Goal: Information Seeking & Learning: Learn about a topic

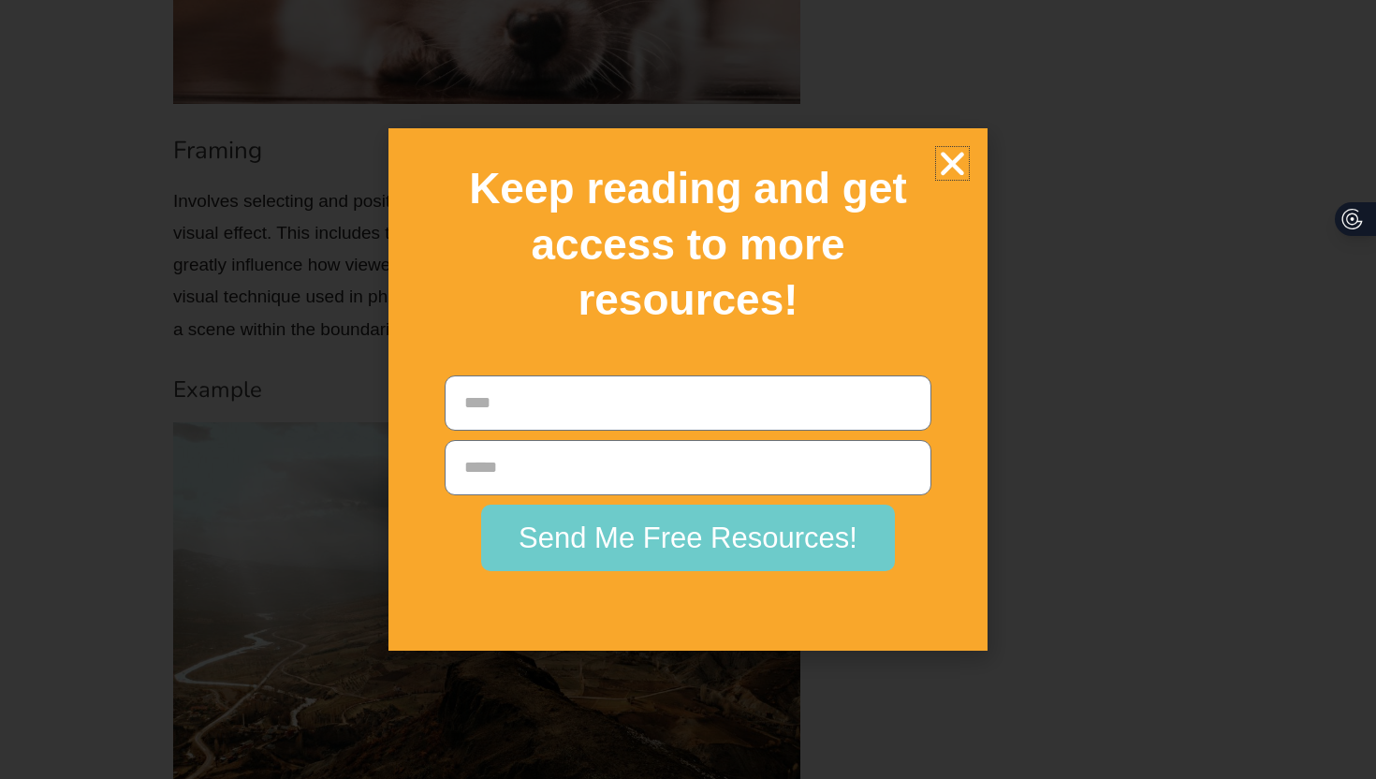
scroll to position [9590, 0]
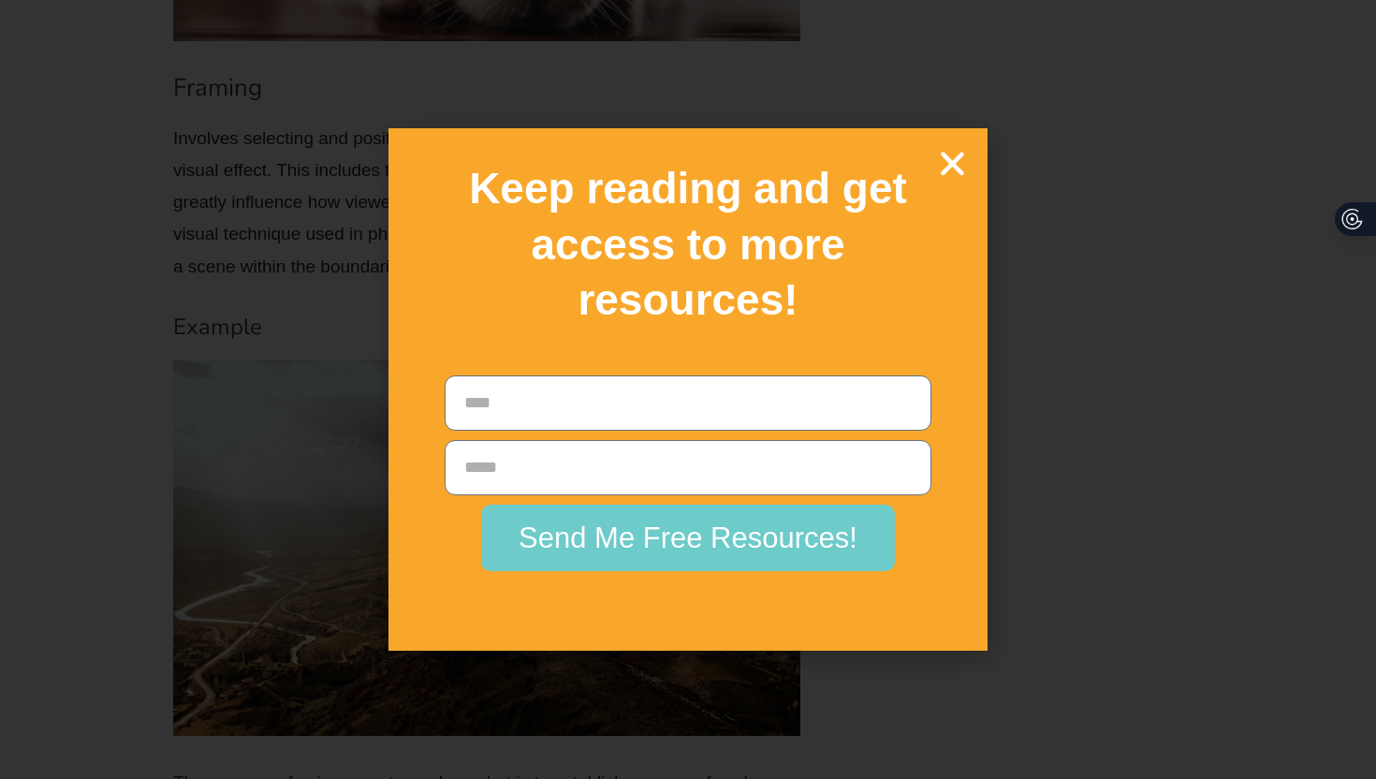
click at [957, 155] on icon "Close" at bounding box center [952, 163] width 33 height 33
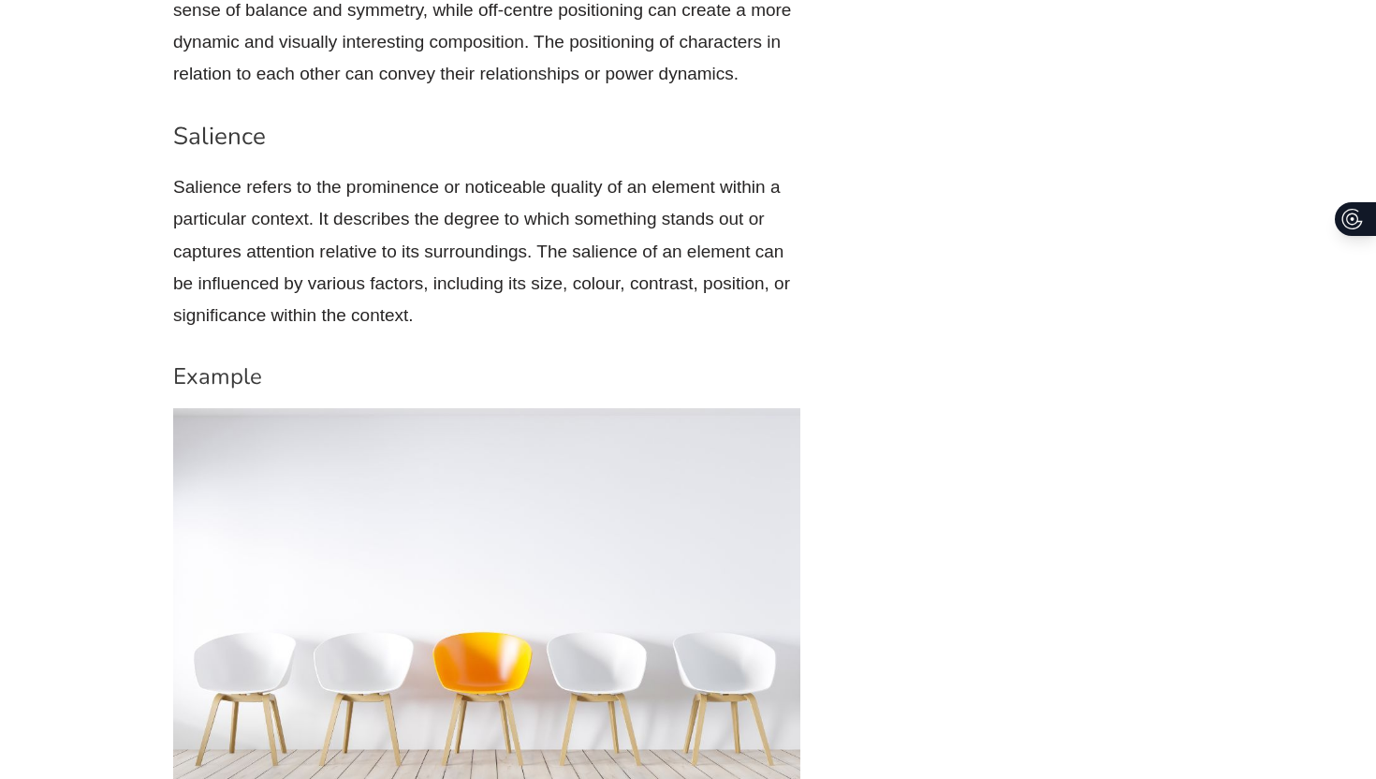
scroll to position [15165, 0]
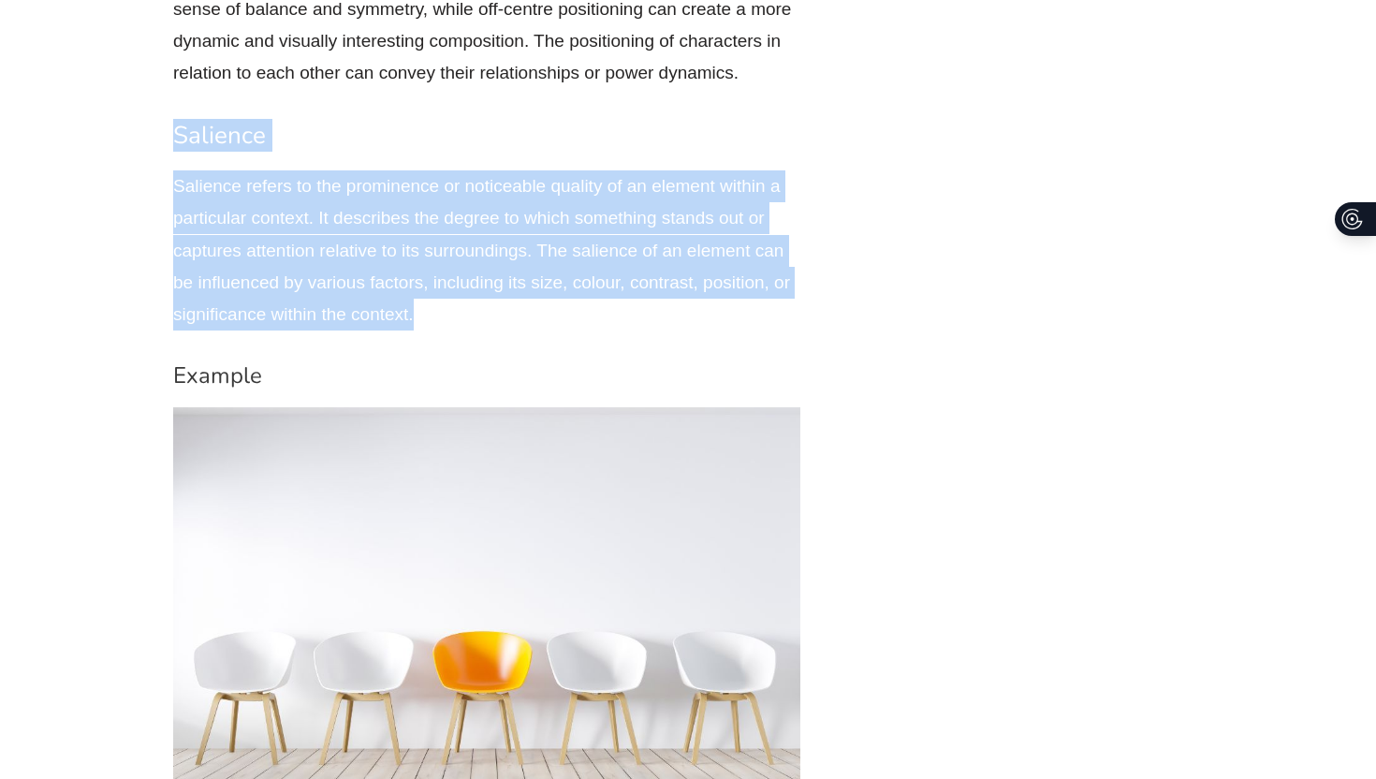
drag, startPoint x: 170, startPoint y: 64, endPoint x: 460, endPoint y: 252, distance: 345.7
copy div "Salience Salience refers to the prominence or noticeable quality of an element …"
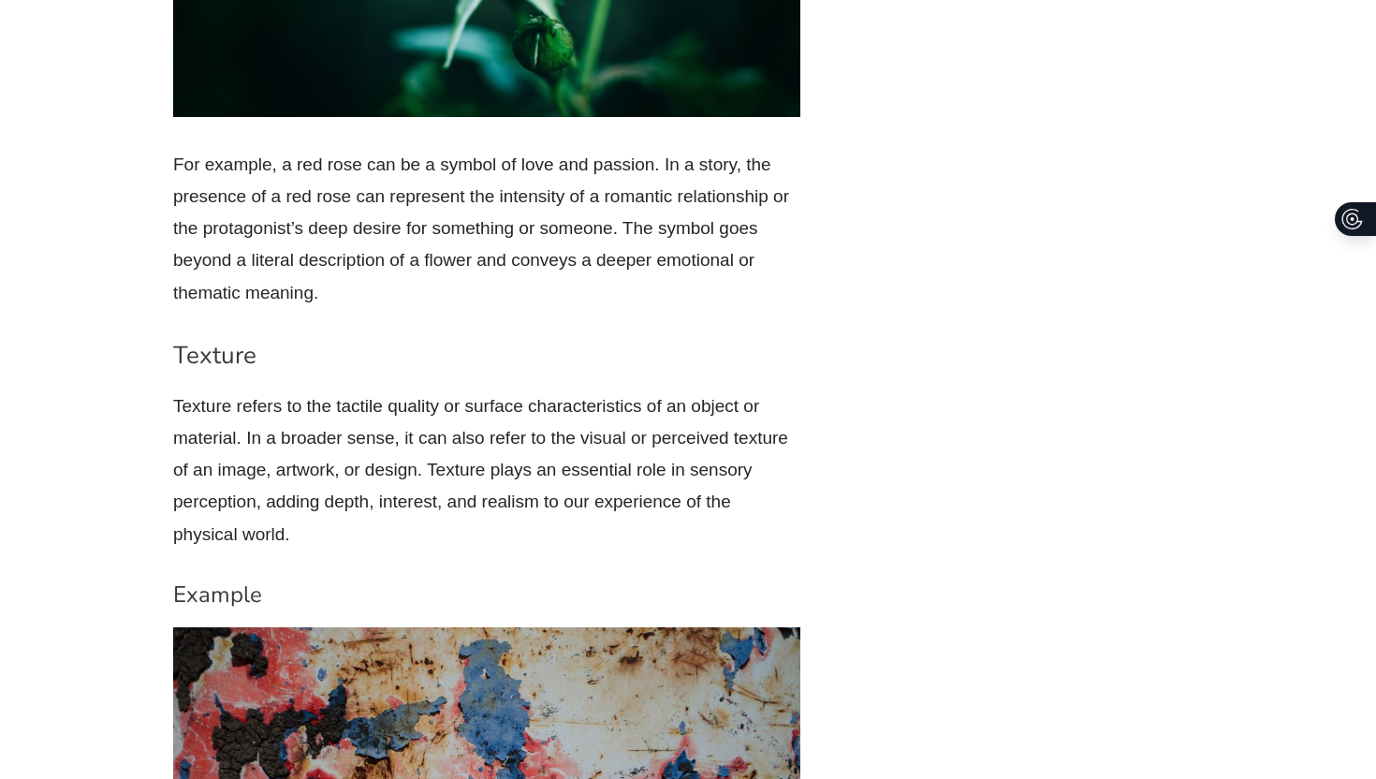
scroll to position [16752, 0]
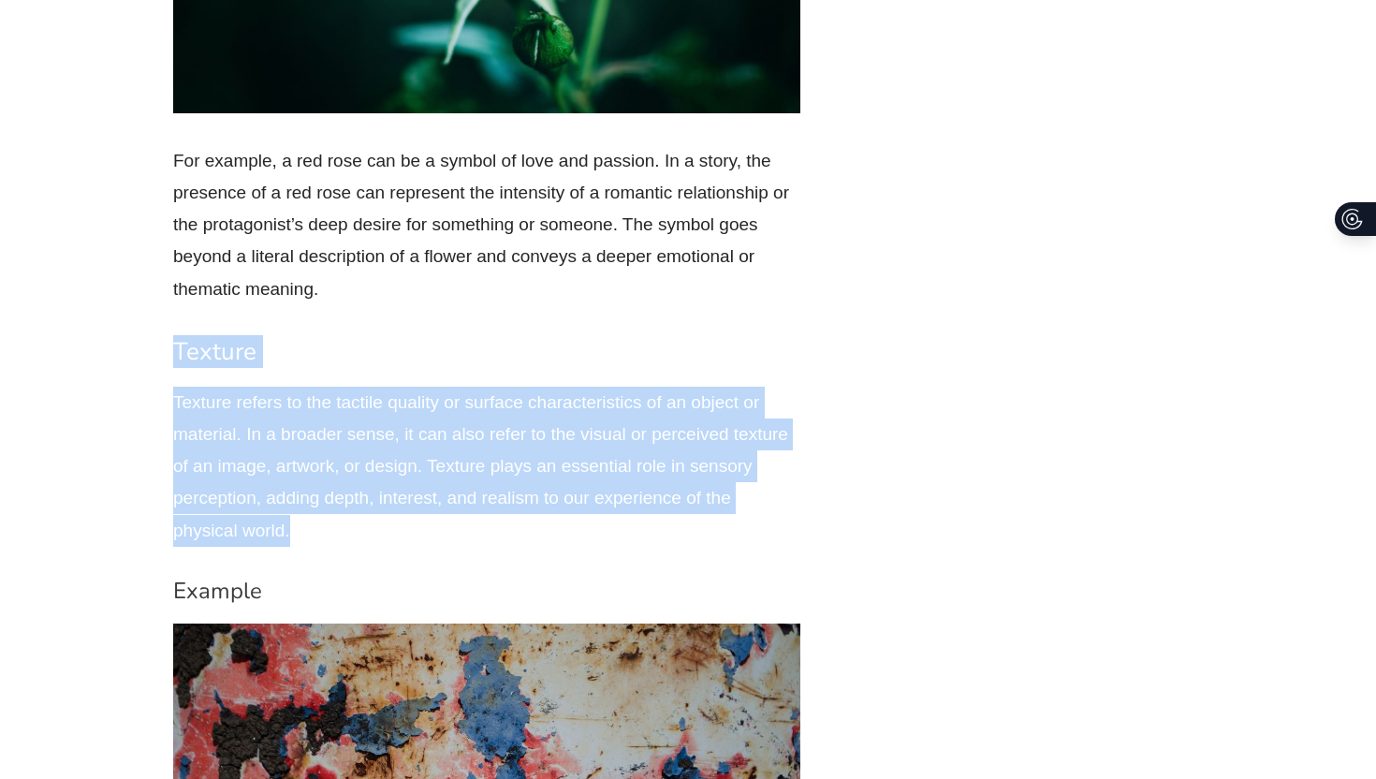
drag, startPoint x: 164, startPoint y: 275, endPoint x: 348, endPoint y: 456, distance: 258.1
copy div "Texture Texture refers to the tactile quality or surface characteristics of an …"
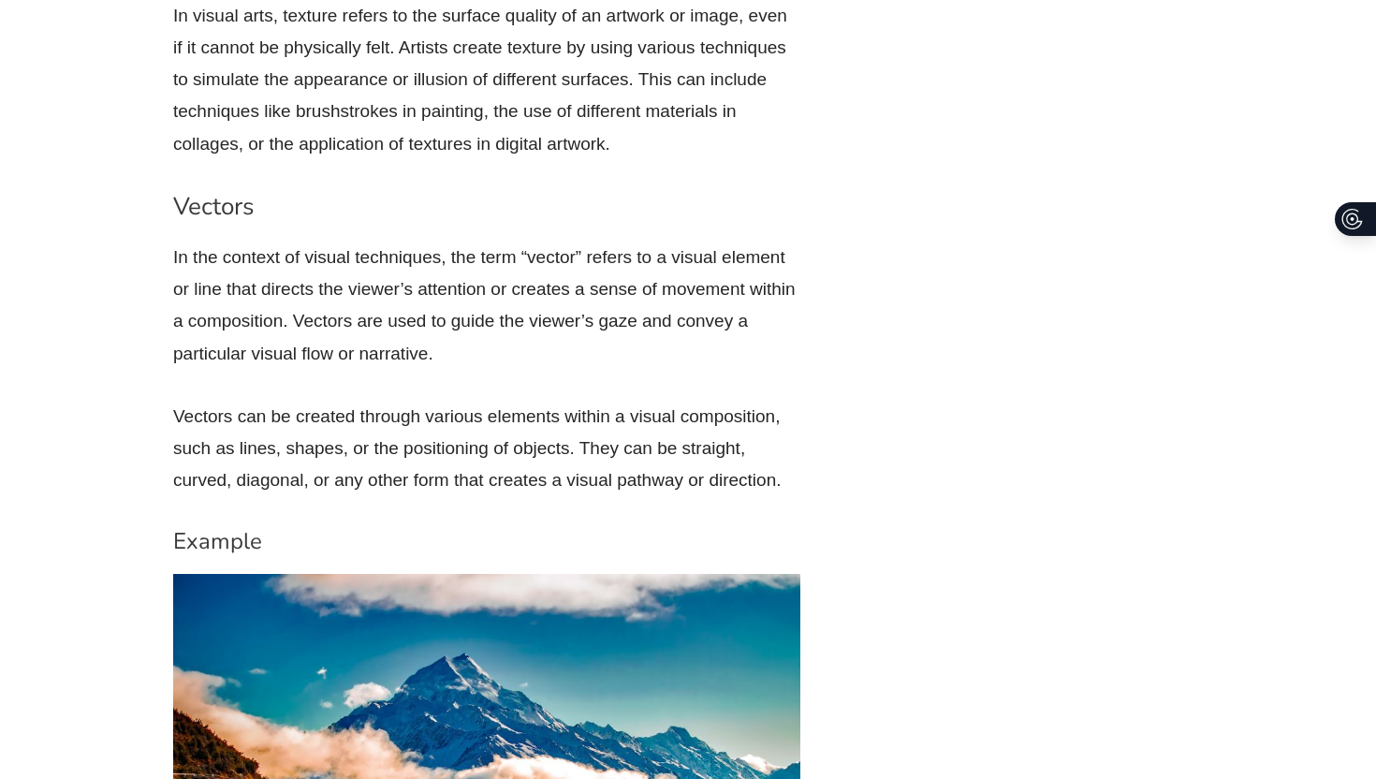
scroll to position [17769, 0]
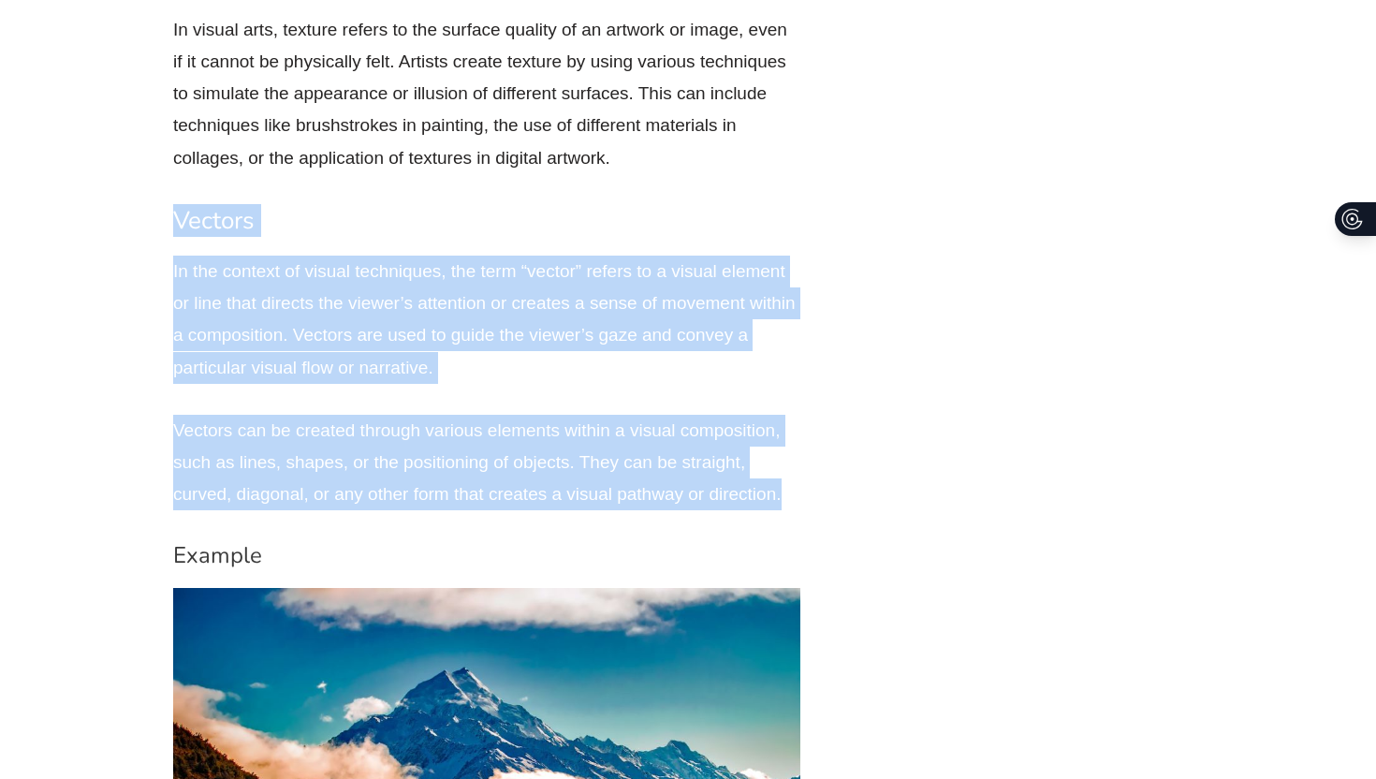
drag, startPoint x: 171, startPoint y: 153, endPoint x: 815, endPoint y: 441, distance: 705.0
copy div "Vectors In the context of visual techniques, the term “vector” refers to a visu…"
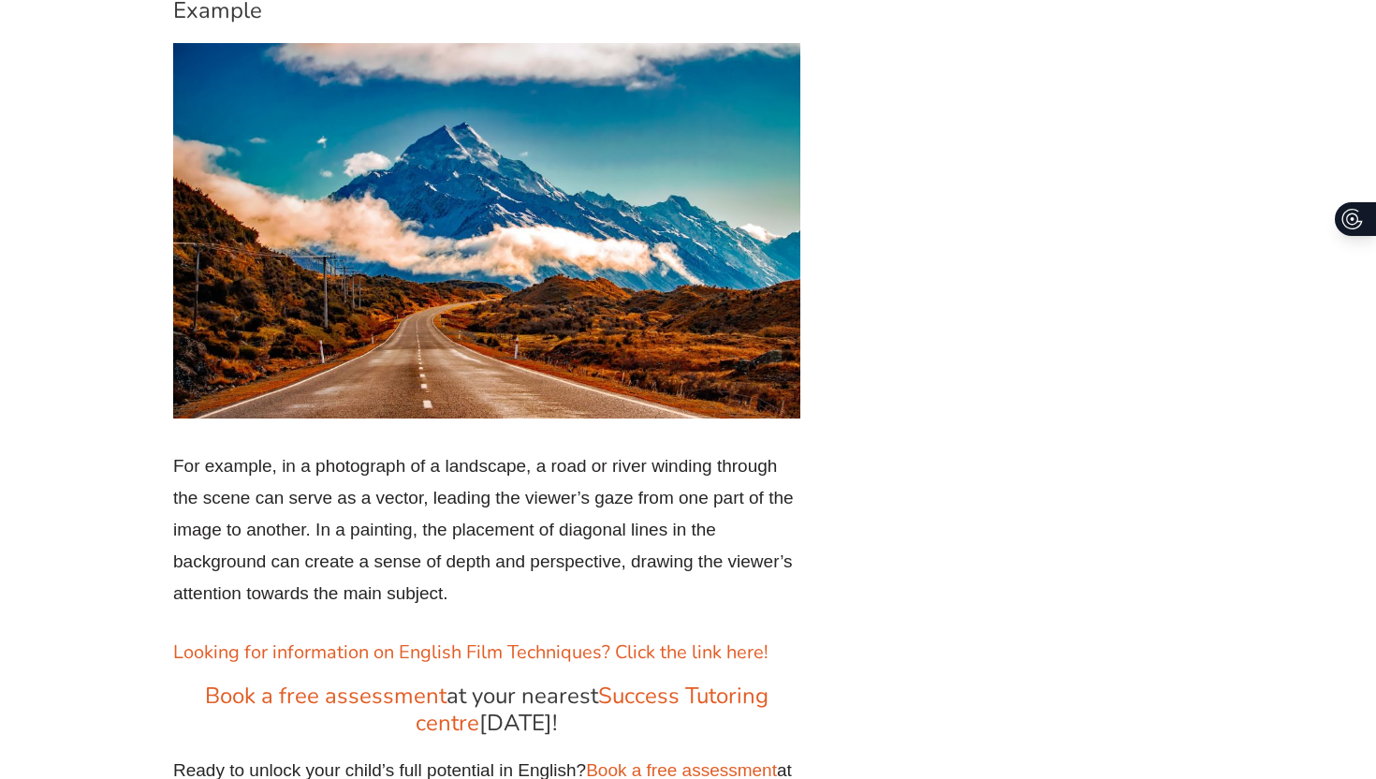
scroll to position [18316, 0]
